Goal: Communication & Community: Answer question/provide support

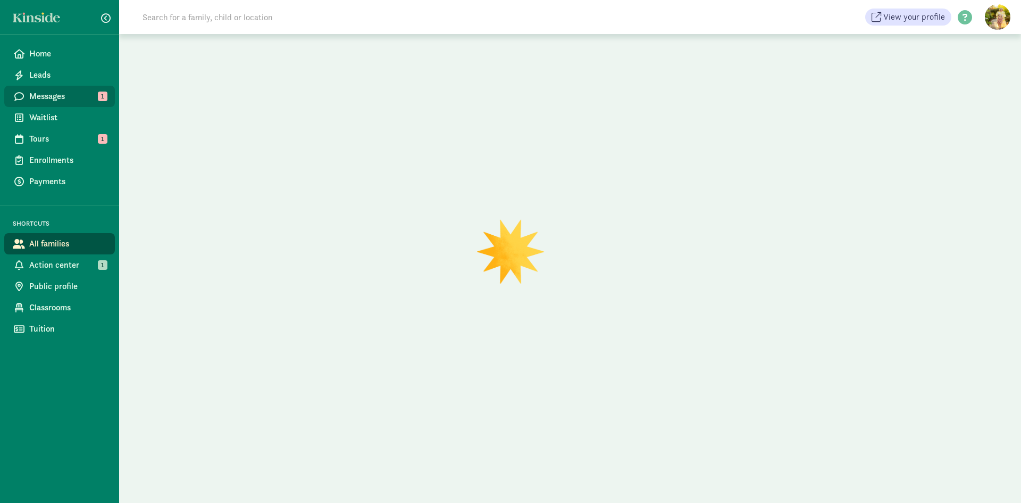
click at [59, 97] on span "Messages" at bounding box center [67, 96] width 77 height 13
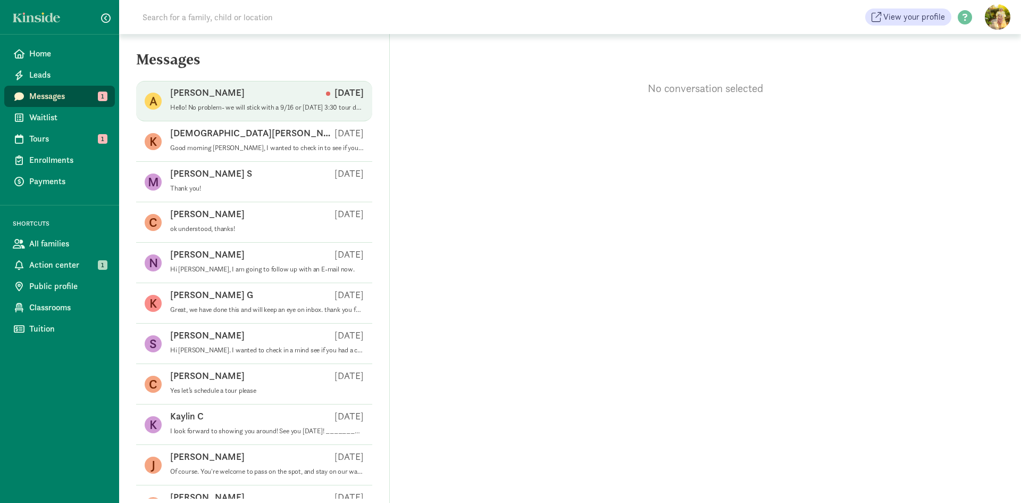
click at [176, 97] on p "Allaire J" at bounding box center [207, 92] width 74 height 13
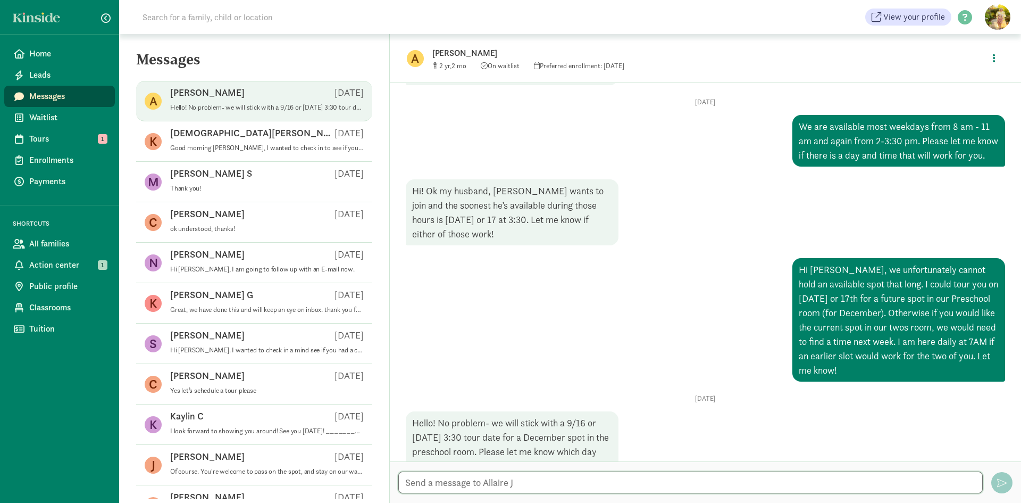
click at [470, 486] on textarea at bounding box center [690, 482] width 584 height 22
click at [286, 14] on input at bounding box center [285, 16] width 298 height 21
type input "ozzy"
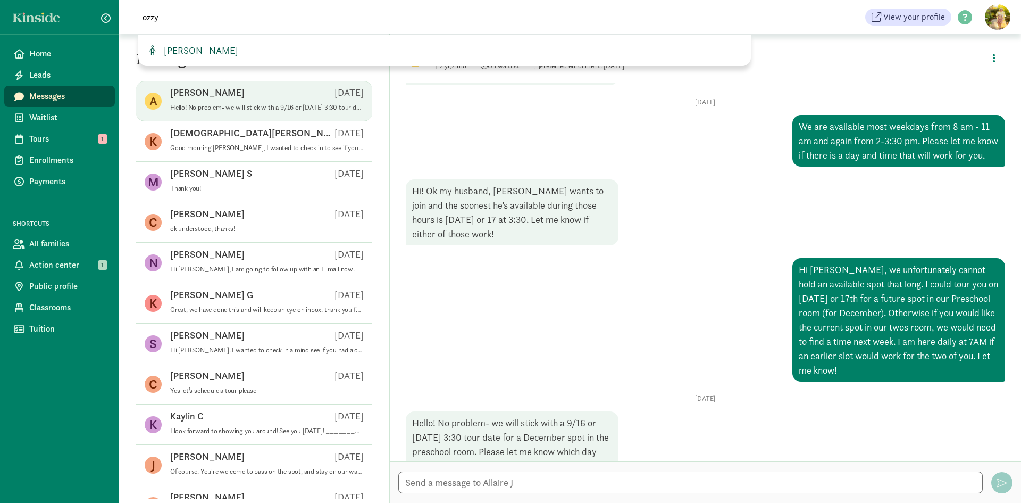
click at [183, 45] on span "Ozzy Iuele" at bounding box center [199, 50] width 79 height 12
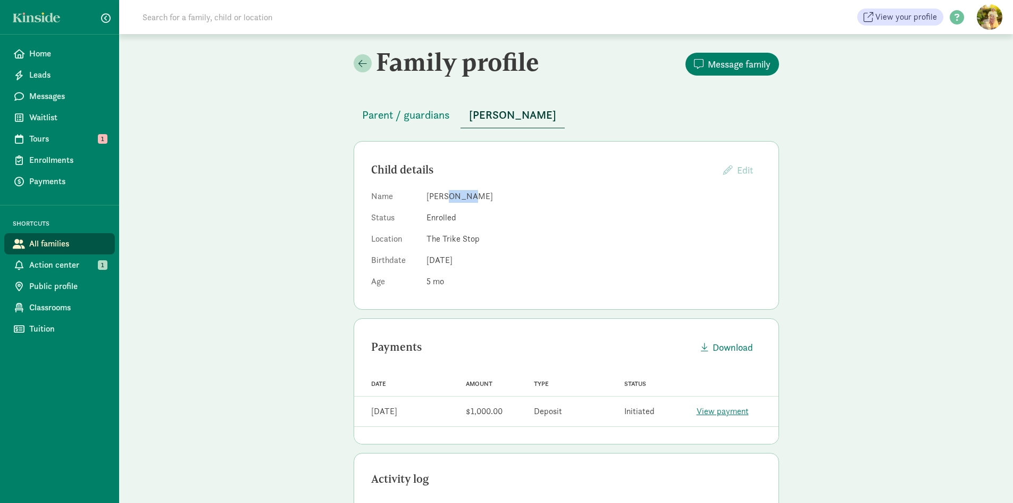
drag, startPoint x: 468, startPoint y: 194, endPoint x: 453, endPoint y: 194, distance: 14.9
click at [446, 195] on dd "[PERSON_NAME]" at bounding box center [593, 196] width 335 height 13
copy dd "Iuele"
click at [419, 121] on span "Parent / guardians" at bounding box center [406, 114] width 88 height 17
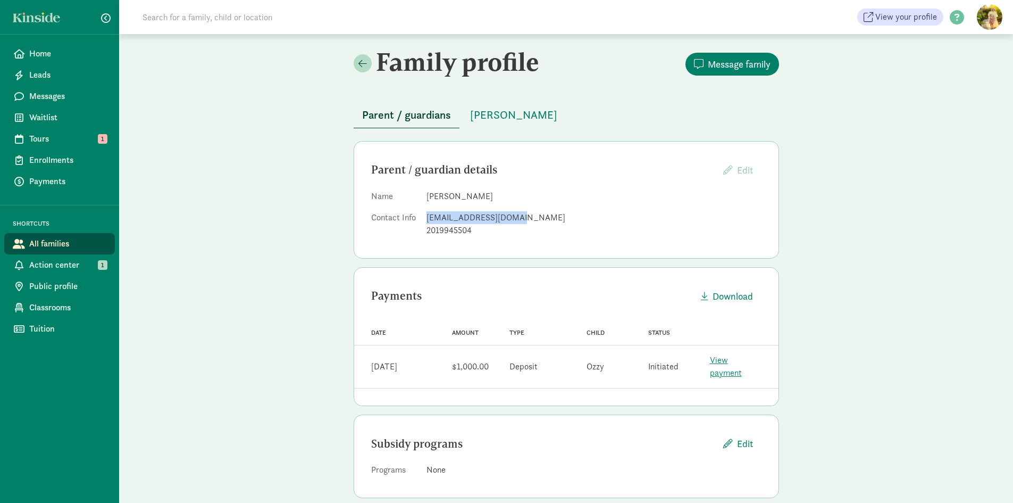
drag, startPoint x: 507, startPoint y: 217, endPoint x: 426, endPoint y: 221, distance: 81.4
click at [426, 221] on div "nikki.iuele@gmail.com" at bounding box center [593, 217] width 335 height 13
copy div "nikki.iuele@gmail.com"
drag, startPoint x: 474, startPoint y: 232, endPoint x: 427, endPoint y: 232, distance: 46.8
click at [427, 232] on div "2019945504" at bounding box center [593, 230] width 335 height 13
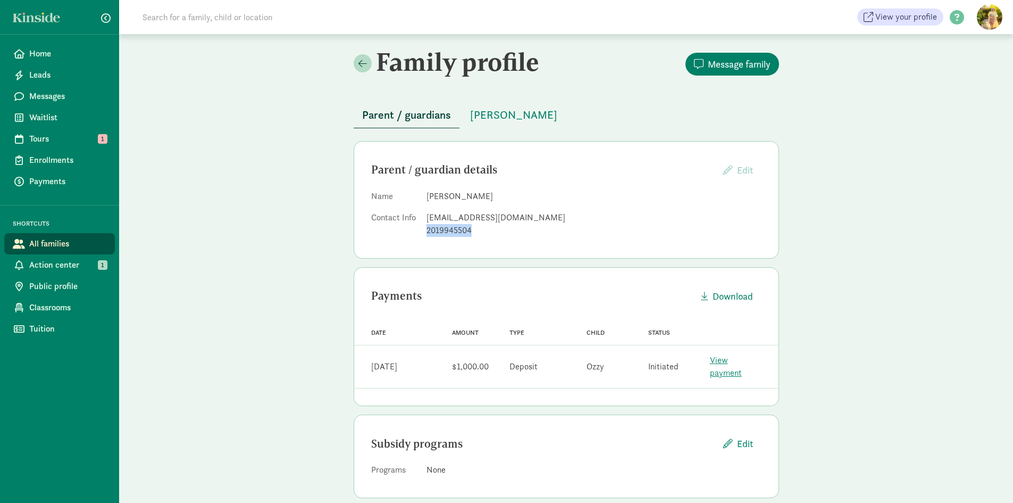
copy div "2019945504"
click at [55, 308] on span "Classrooms" at bounding box center [67, 307] width 77 height 13
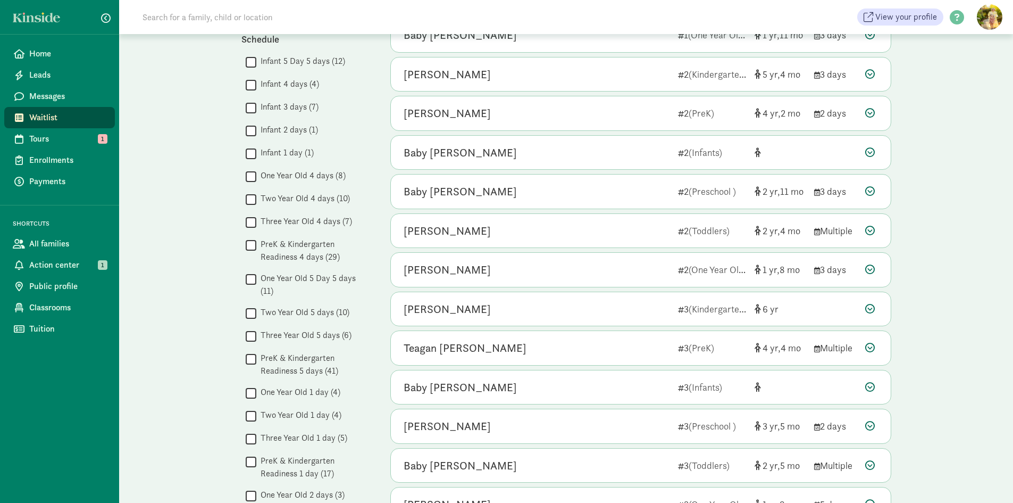
scroll to position [372, 0]
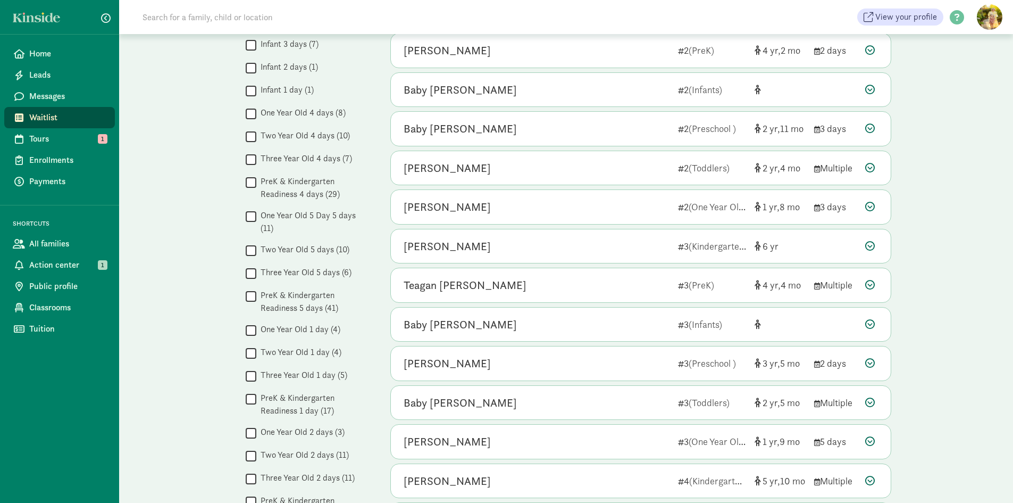
click at [303, 252] on label "Two Year Old 5 days (10)" at bounding box center [302, 249] width 93 height 13
click at [256, 252] on input "Two Year Old 5 days (10)" at bounding box center [251, 250] width 11 height 14
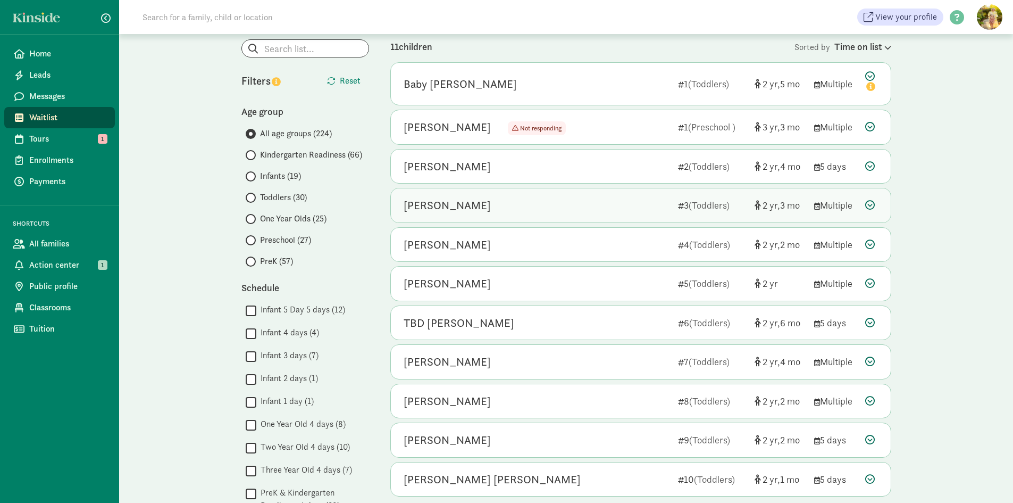
scroll to position [106, 0]
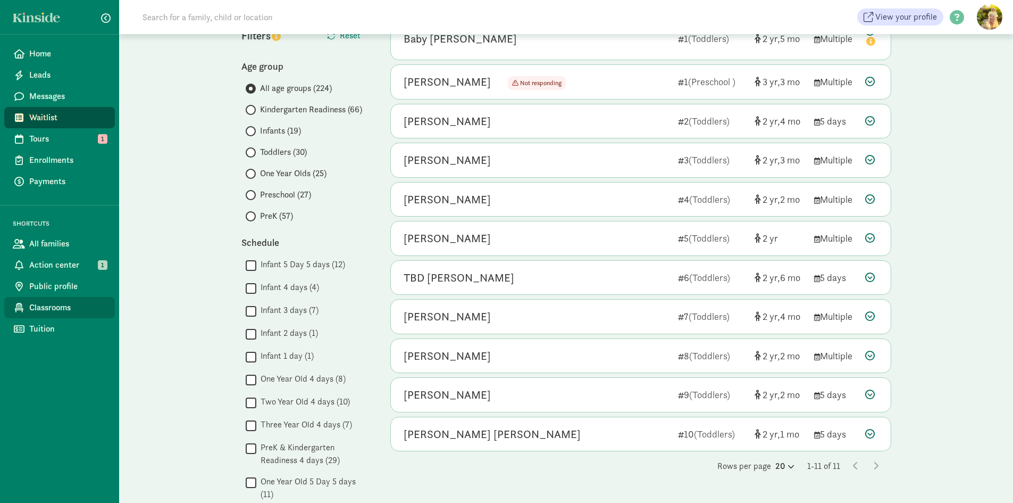
click at [43, 313] on span "Classrooms" at bounding box center [67, 307] width 77 height 13
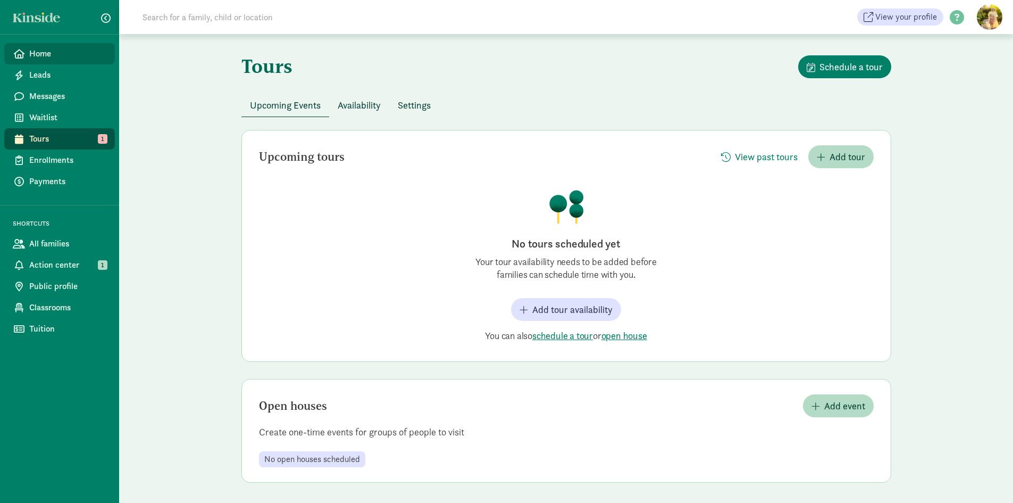
click at [61, 53] on span "Home" at bounding box center [67, 53] width 77 height 13
click at [39, 258] on span "Action center" at bounding box center [67, 264] width 77 height 13
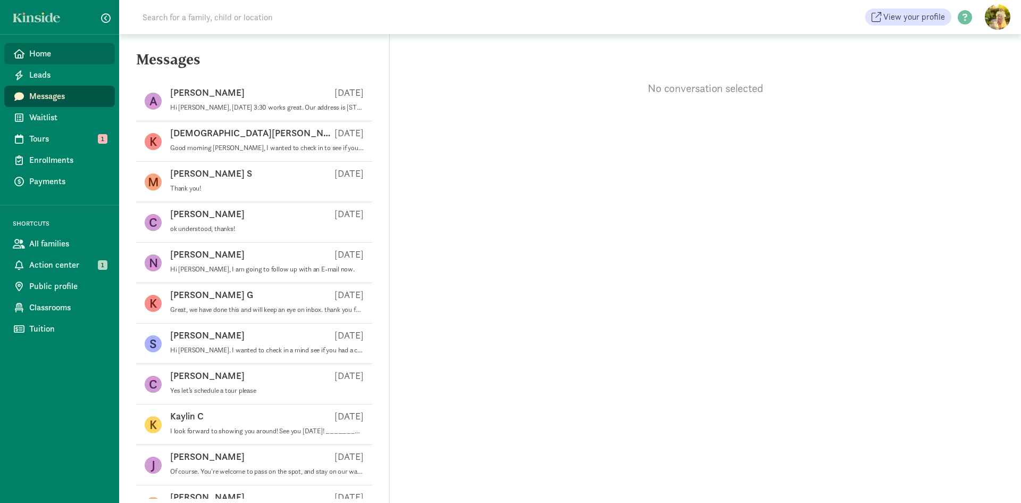
click at [61, 55] on span "Home" at bounding box center [67, 53] width 77 height 13
